Goal: Task Accomplishment & Management: Use online tool/utility

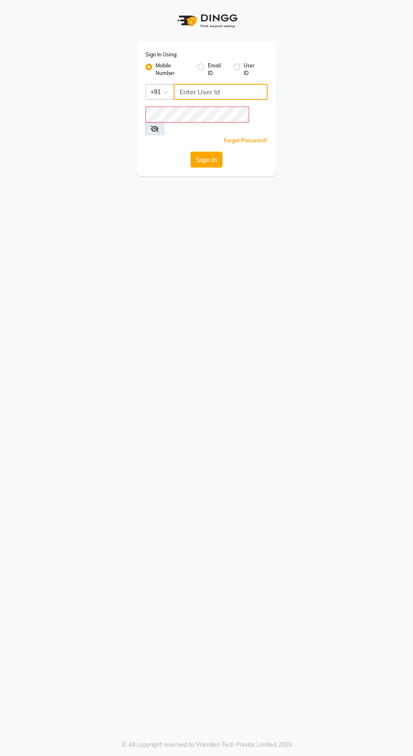
type input "6374670818"
click at [190, 152] on button "Sign In" at bounding box center [206, 160] width 32 height 16
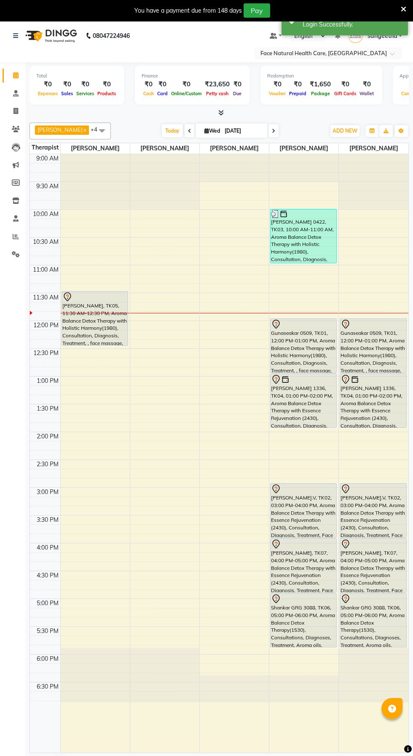
click at [314, 334] on div "Gunaseakar 0509, TK01, 12:00 PM-01:00 PM, Aroma Balance Detox Therapy with Holi…" at bounding box center [303, 346] width 66 height 54
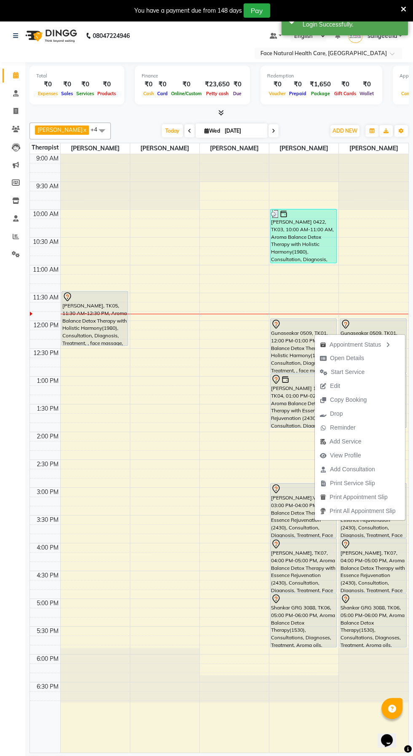
click at [382, 376] on button "Start Service" at bounding box center [360, 372] width 90 height 14
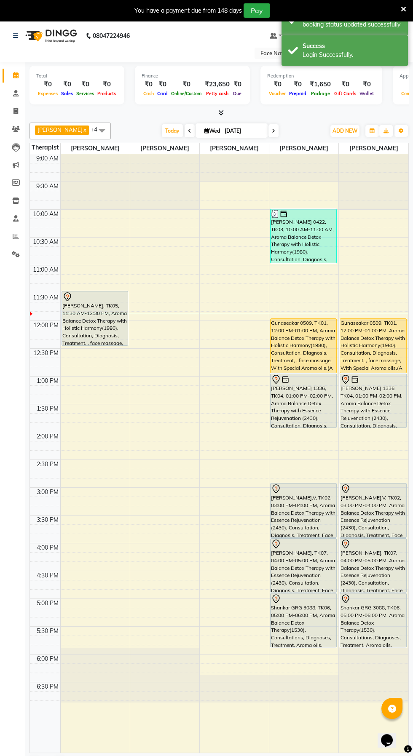
click at [78, 320] on div "[PERSON_NAME], TK05, 11:30 AM-12:30 PM, Aroma Balance Detox Therapy with Holist…" at bounding box center [95, 318] width 66 height 54
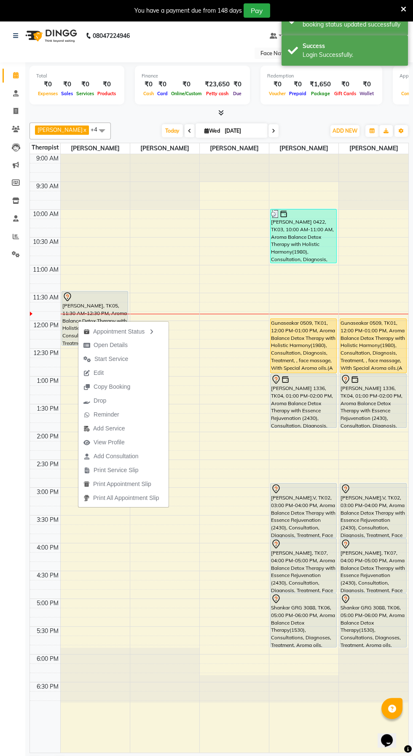
click at [133, 359] on button "Start Service" at bounding box center [123, 359] width 90 height 14
